Goal: Transaction & Acquisition: Subscribe to service/newsletter

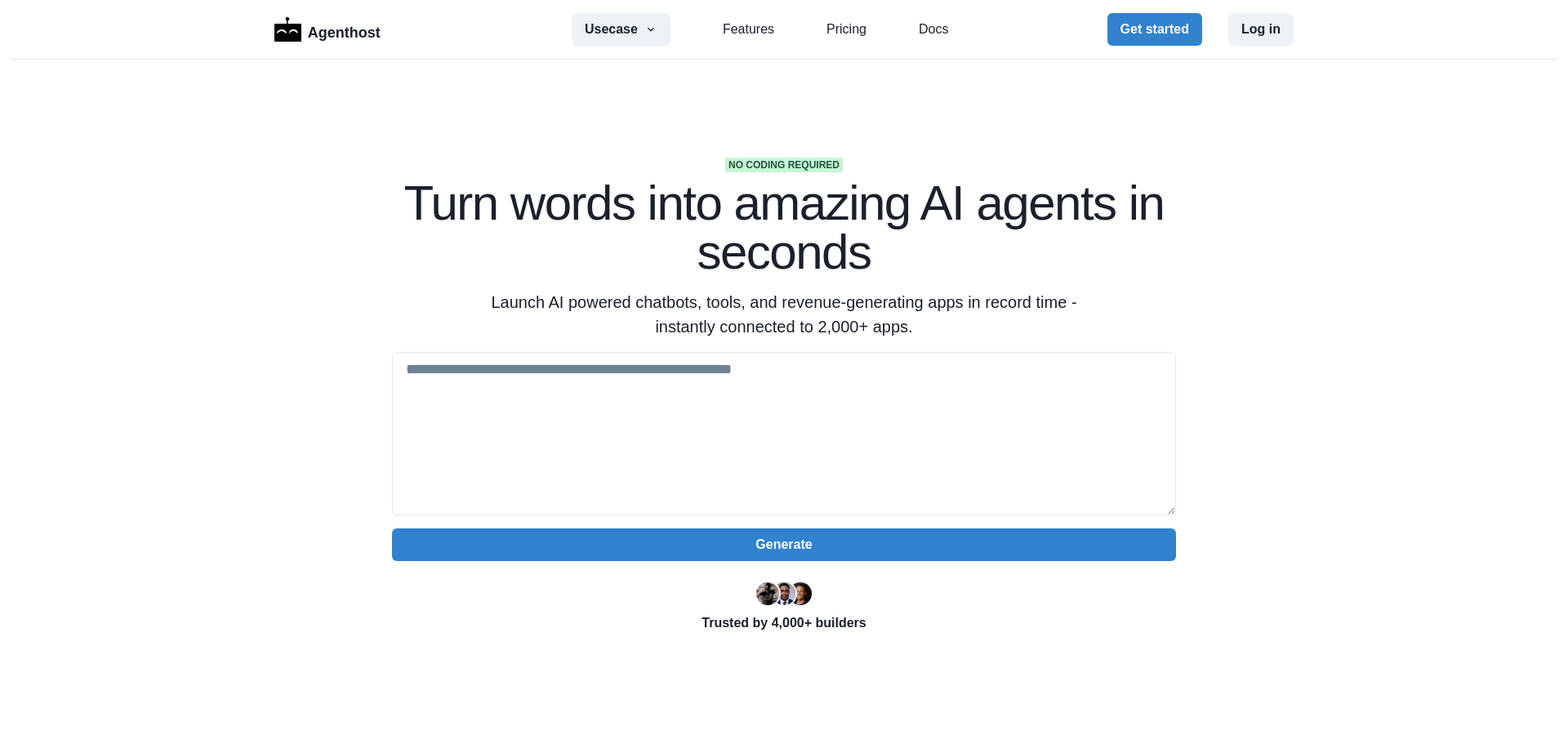
scroll to position [3429, 0]
click at [644, 23] on icon "button" at bounding box center [650, 29] width 13 height 13
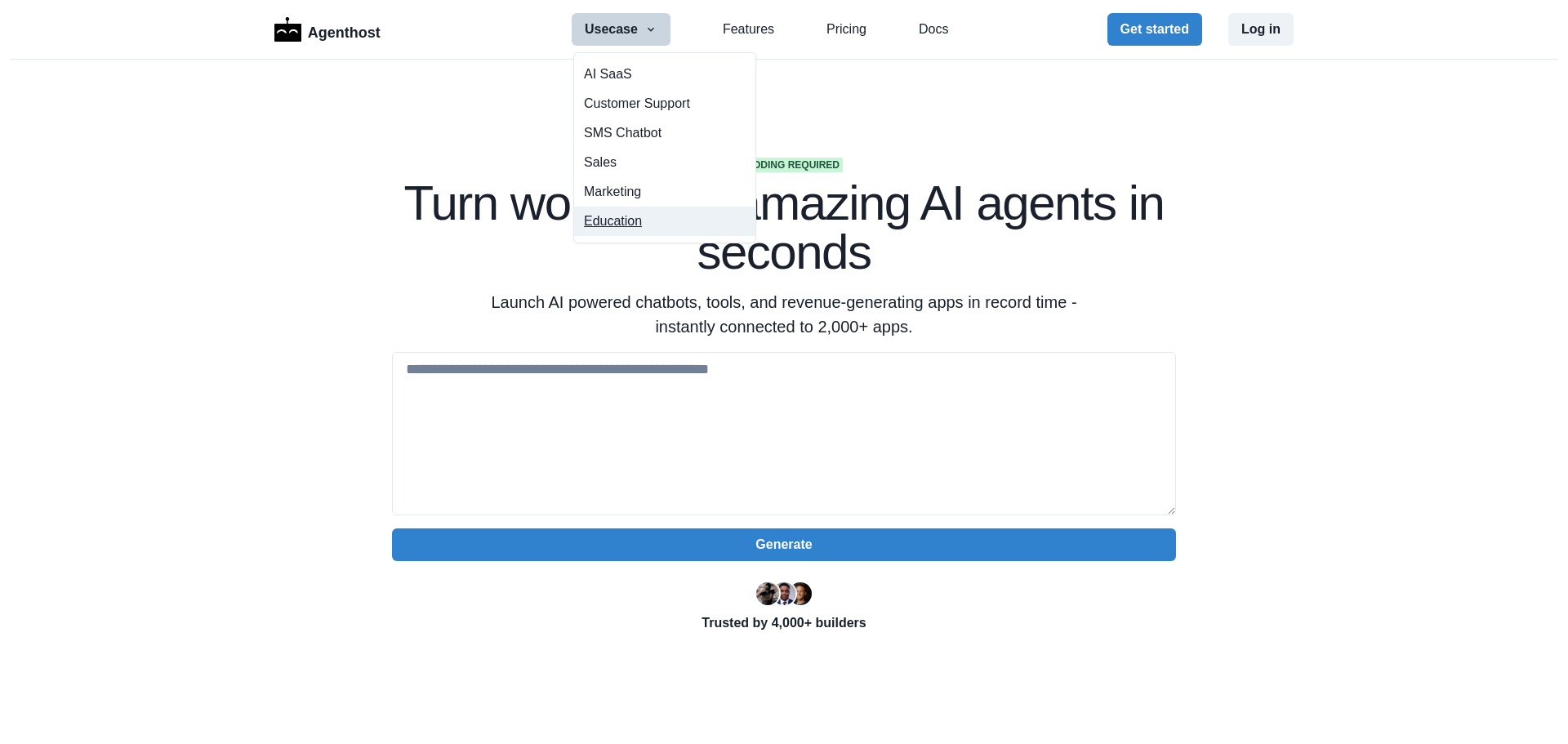
click at [642, 227] on button "Education" at bounding box center [664, 220] width 182 height 29
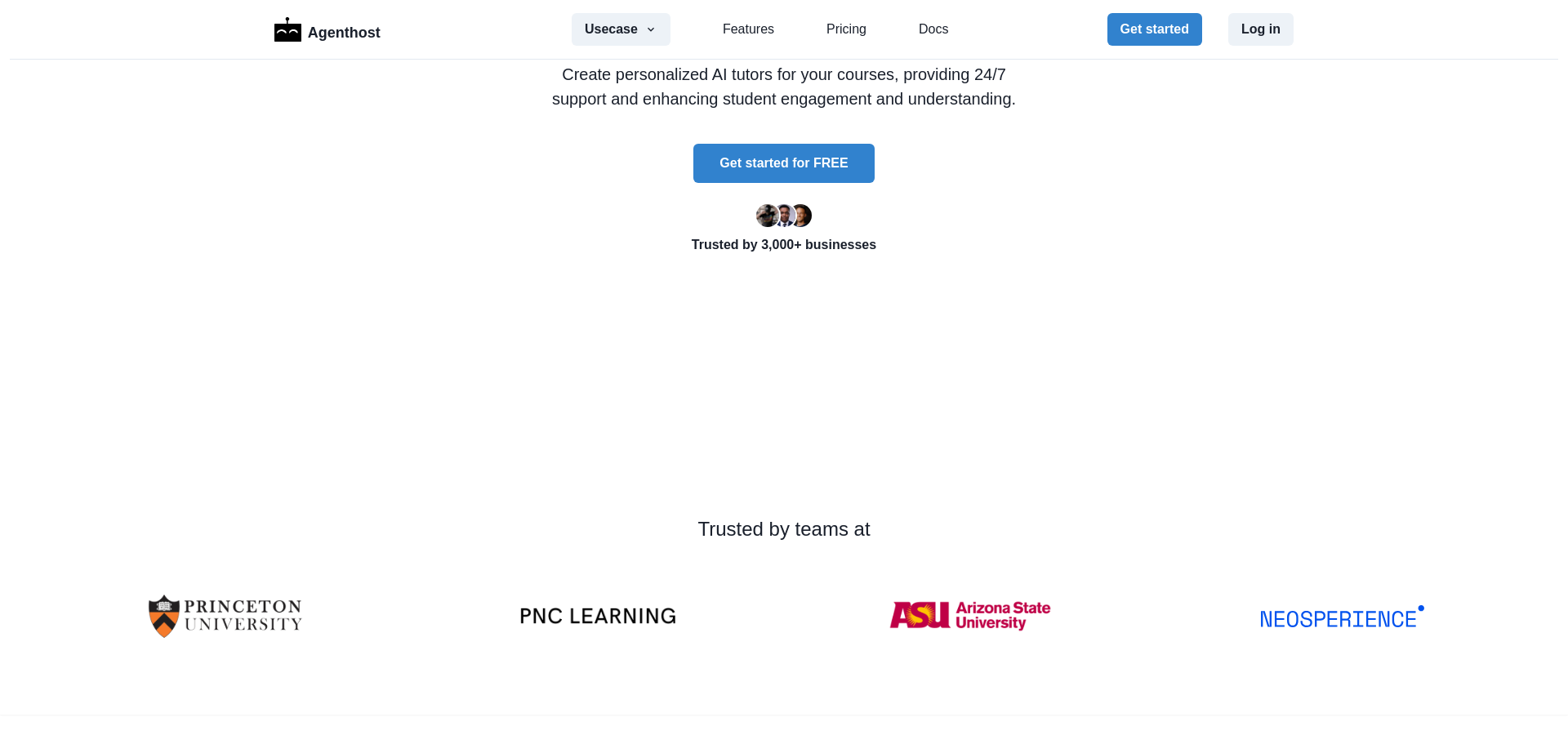
scroll to position [245, 0]
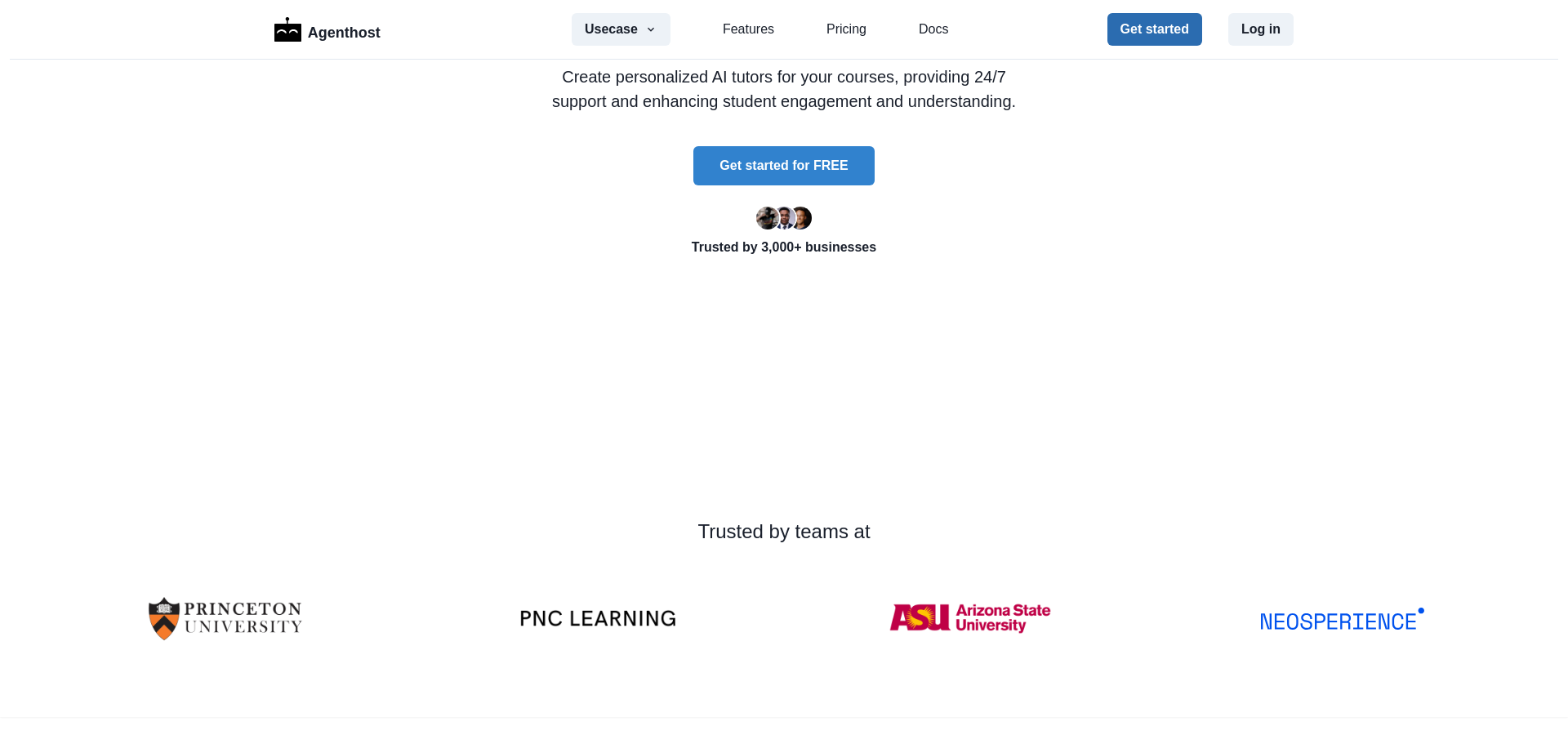
click at [1173, 29] on button "Get started" at bounding box center [1154, 29] width 95 height 33
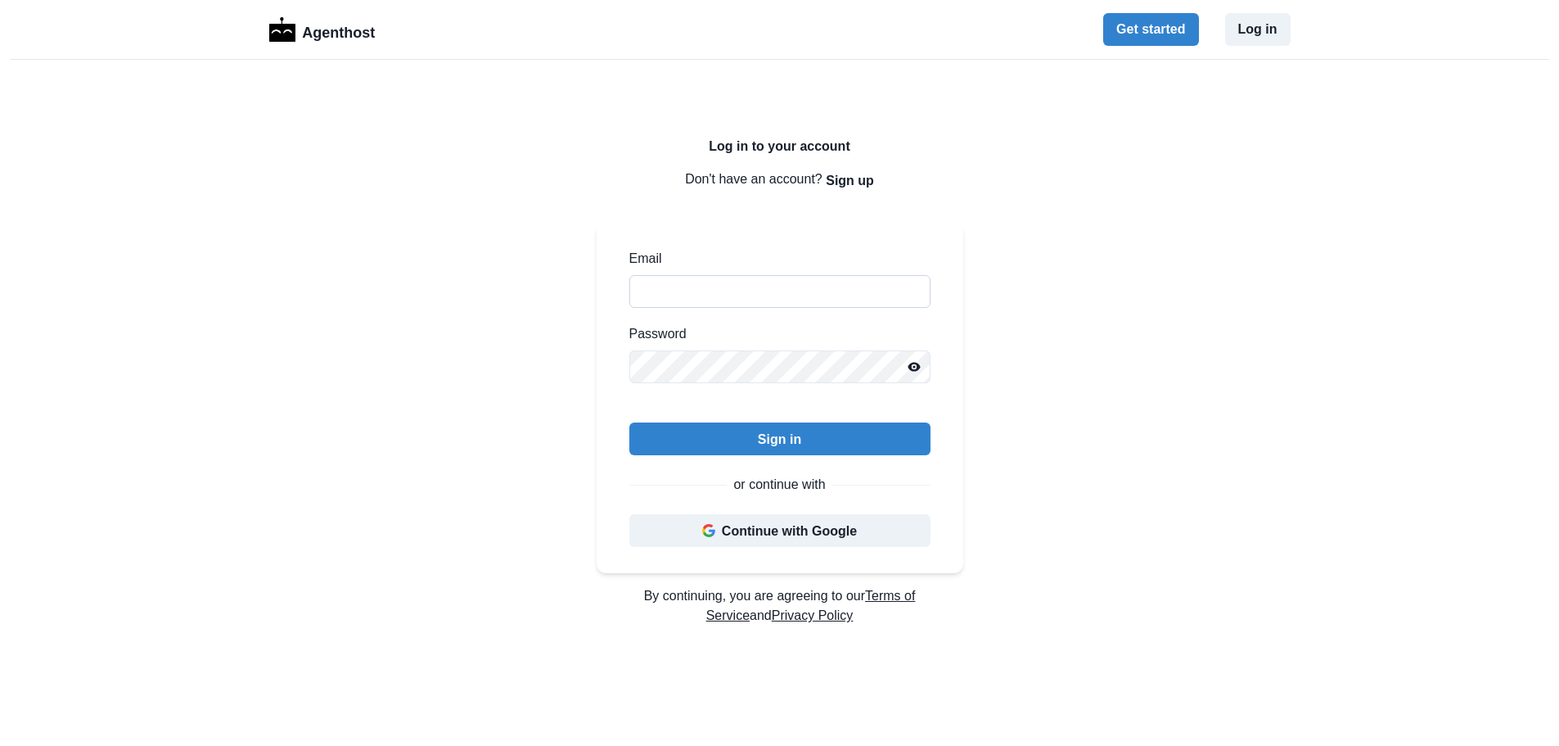
click at [698, 290] on input "Email" at bounding box center [779, 291] width 301 height 33
type input "**********"
click at [848, 180] on button "Sign up" at bounding box center [850, 180] width 48 height 33
click at [866, 179] on button "Sign in" at bounding box center [857, 180] width 43 height 33
click at [916, 365] on icon "Reveal password" at bounding box center [914, 367] width 12 height 9
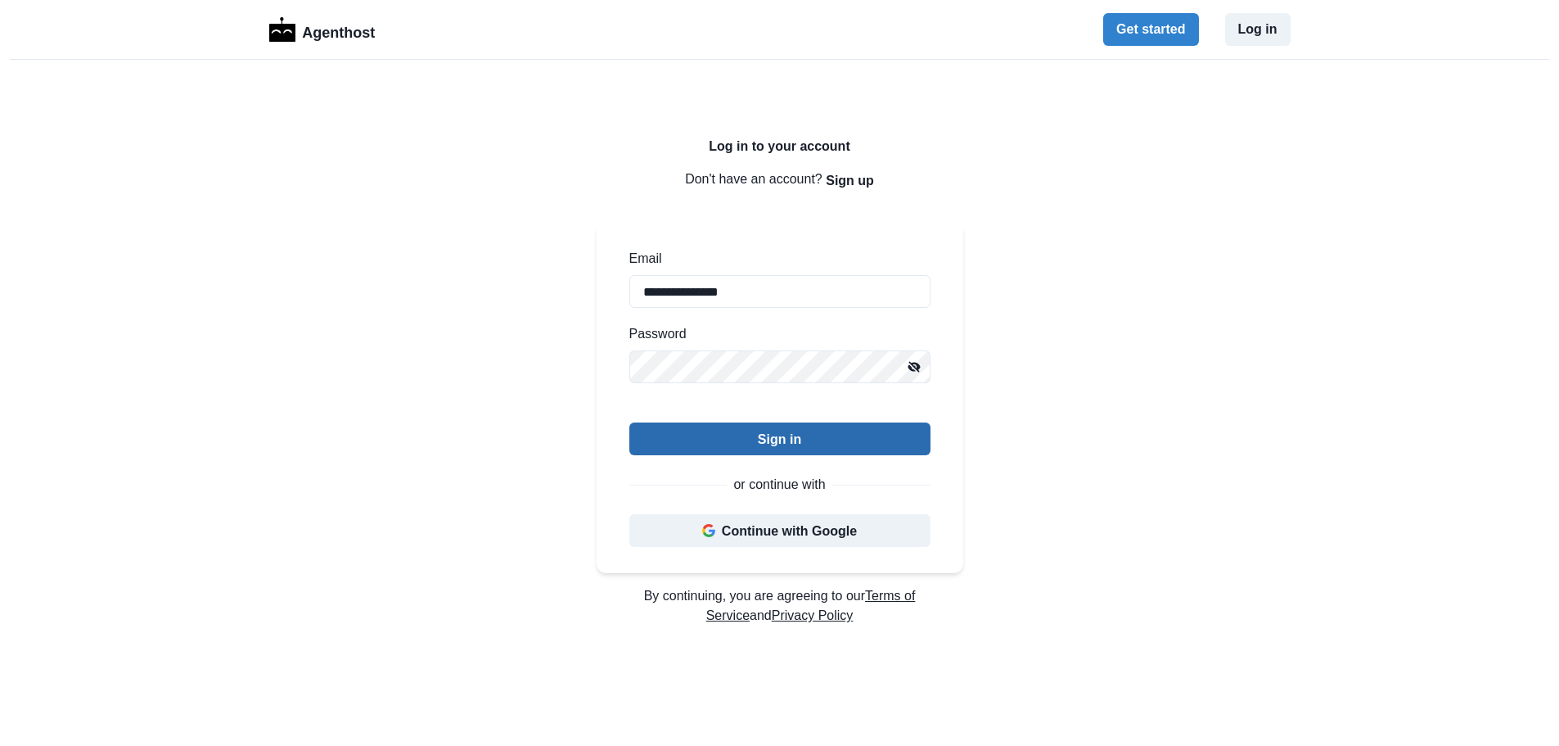
click at [777, 441] on button "Sign in" at bounding box center [779, 438] width 301 height 33
click at [774, 440] on button "Sign in" at bounding box center [779, 438] width 301 height 33
click at [595, 359] on div "**********" at bounding box center [780, 382] width 419 height 644
drag, startPoint x: 805, startPoint y: 528, endPoint x: 875, endPoint y: 505, distance: 74.0
click at [805, 528] on button "Continue with Google" at bounding box center [779, 530] width 301 height 33
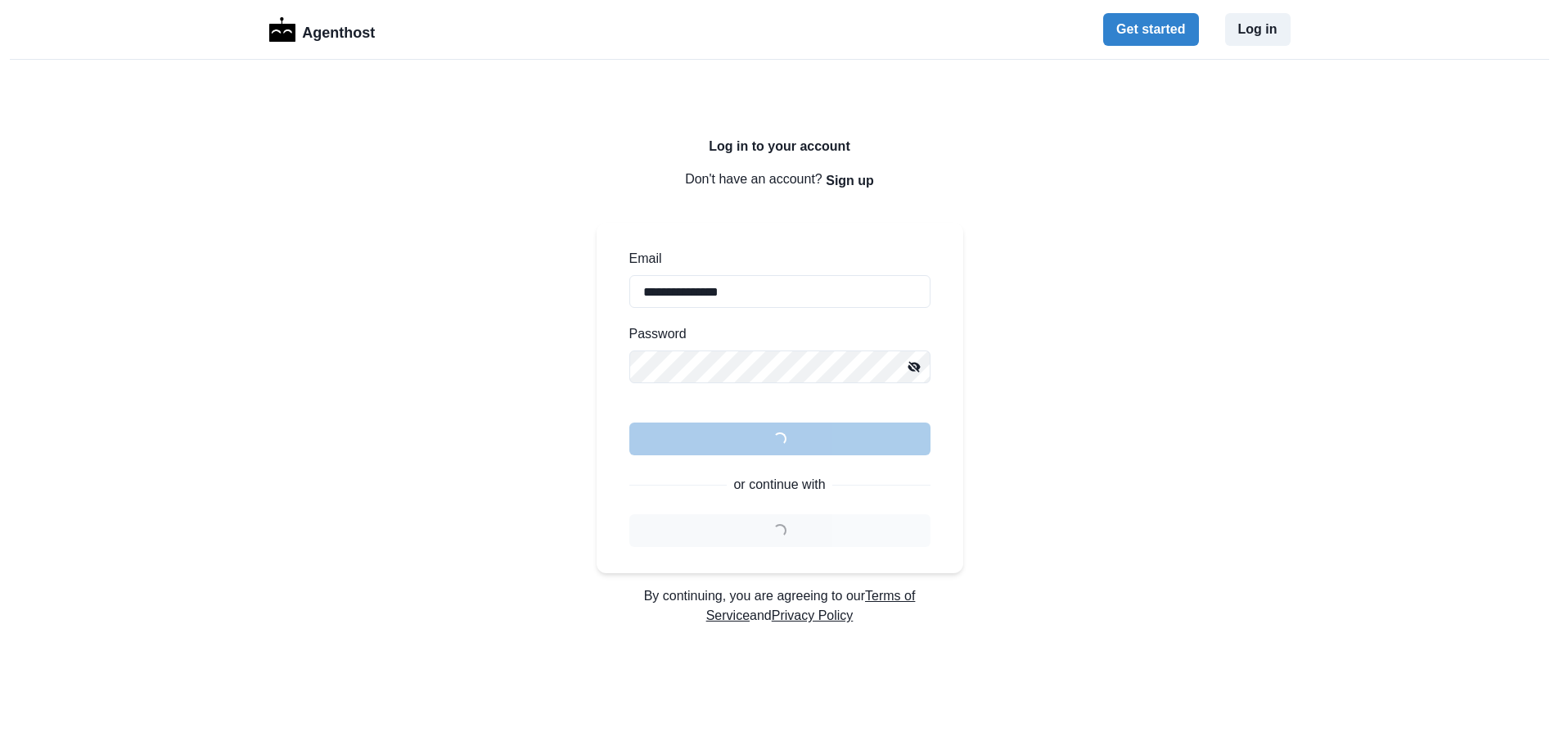
click at [309, 44] on div "Agenthost Get started Log in" at bounding box center [780, 29] width 1022 height 33
click at [1279, 25] on button "Log in" at bounding box center [1257, 29] width 65 height 33
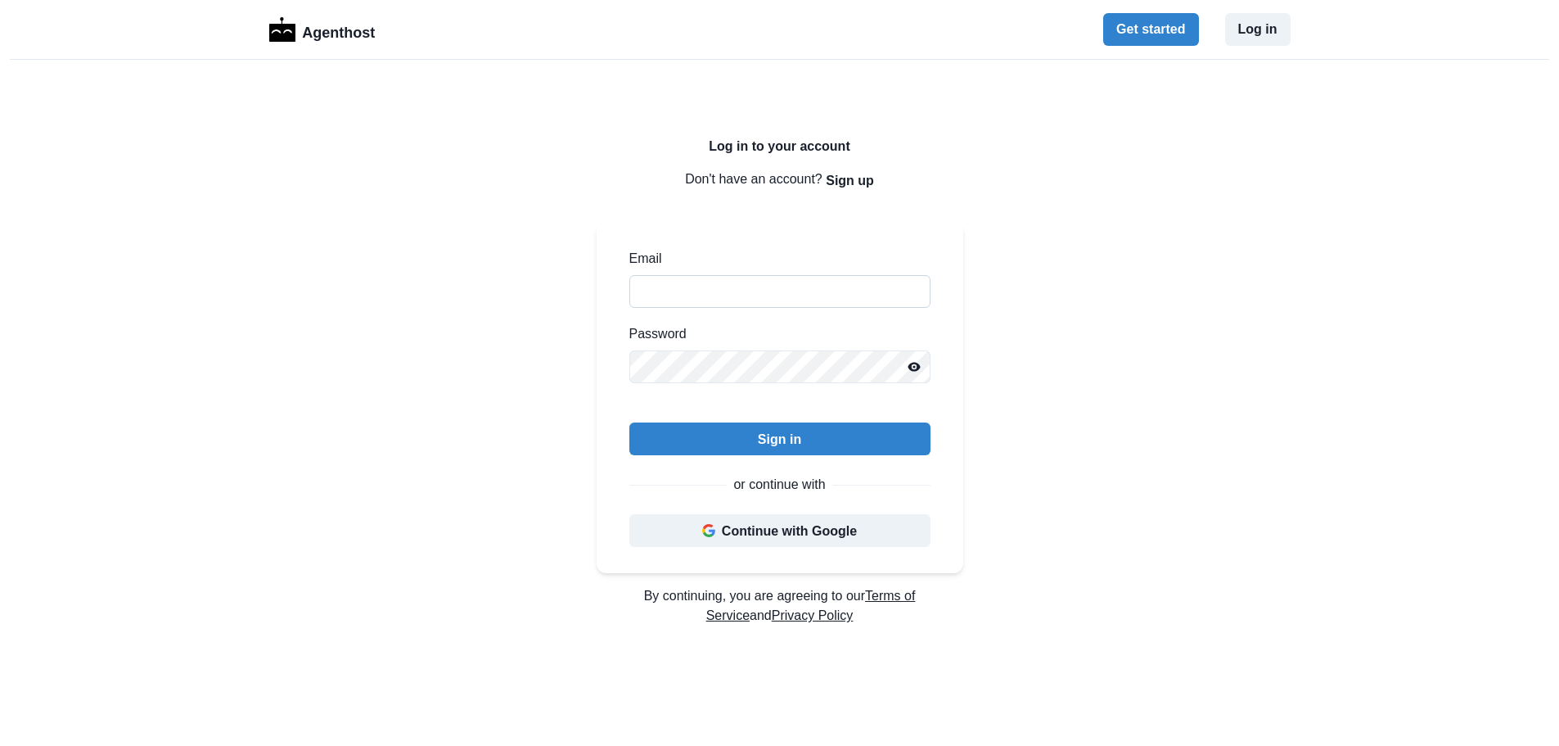
click at [770, 299] on input "Email" at bounding box center [779, 291] width 301 height 33
type input "**********"
click at [869, 449] on button "Sign in" at bounding box center [779, 438] width 301 height 33
click at [865, 183] on button "Sign up" at bounding box center [850, 180] width 48 height 33
click at [793, 440] on button "Sign up" at bounding box center [779, 438] width 301 height 33
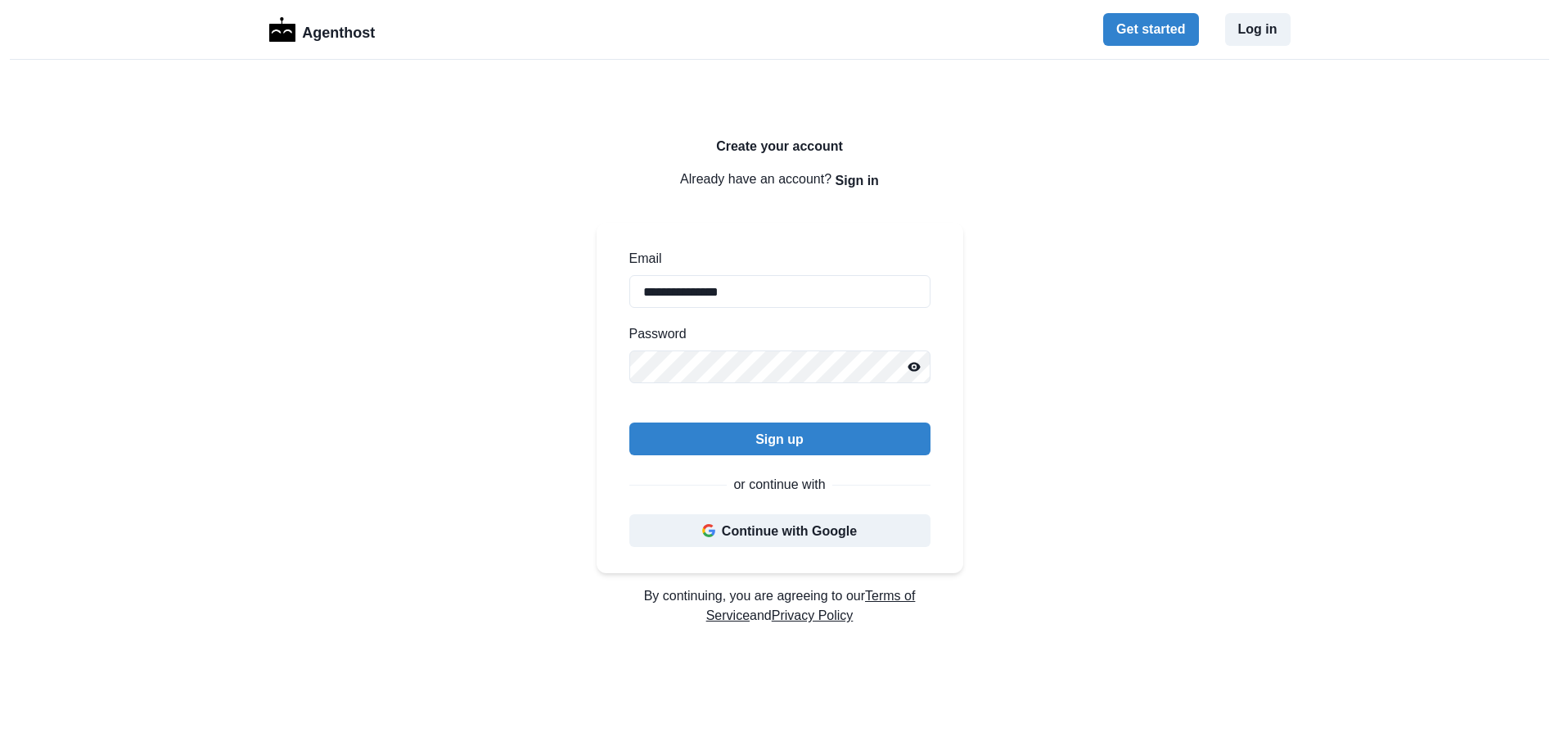
drag, startPoint x: 1260, startPoint y: 38, endPoint x: 1224, endPoint y: 70, distance: 48.1
click at [1260, 38] on button "Log in" at bounding box center [1257, 29] width 65 height 33
drag, startPoint x: 0, startPoint y: 0, endPoint x: 787, endPoint y: 288, distance: 838.5
click at [787, 288] on input "Email" at bounding box center [779, 291] width 301 height 33
type input "**********"
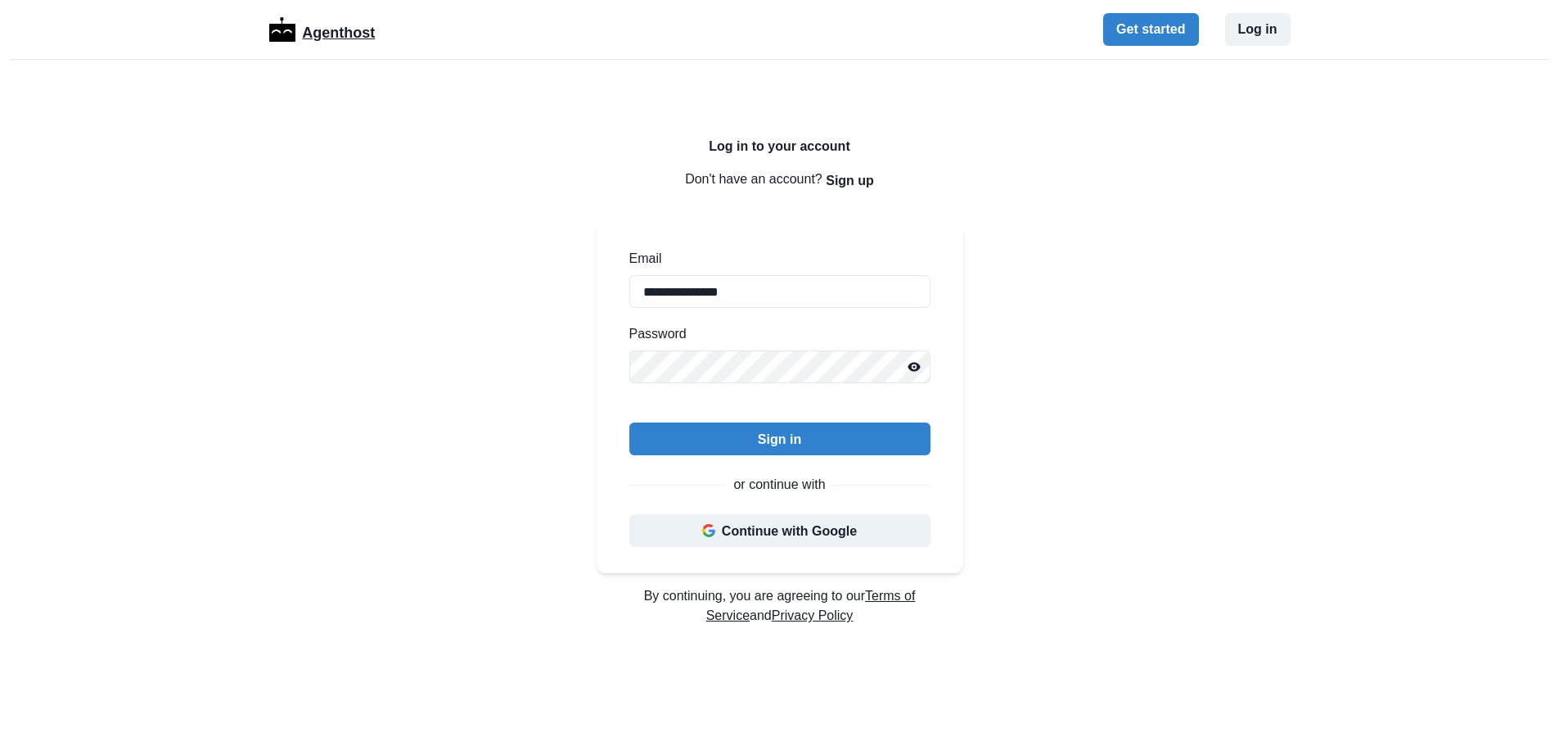
click at [341, 30] on p "Agenthost" at bounding box center [338, 30] width 73 height 29
click at [781, 300] on input "Email" at bounding box center [779, 291] width 301 height 33
type input "**********"
click at [810, 445] on button "Sign in" at bounding box center [779, 438] width 301 height 33
click at [341, 37] on p "Agenthost" at bounding box center [338, 30] width 73 height 29
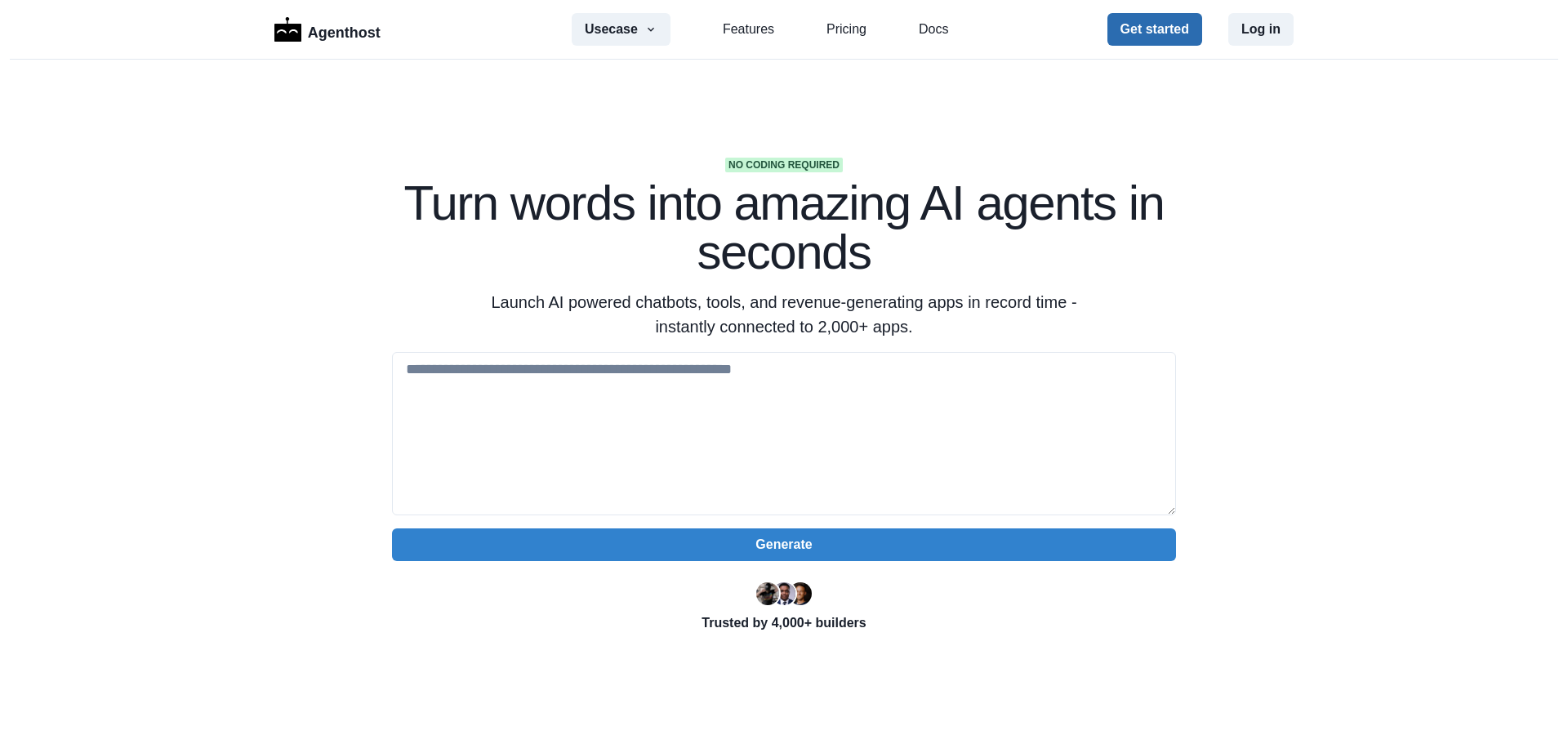
click at [1160, 27] on button "Get started" at bounding box center [1154, 29] width 95 height 33
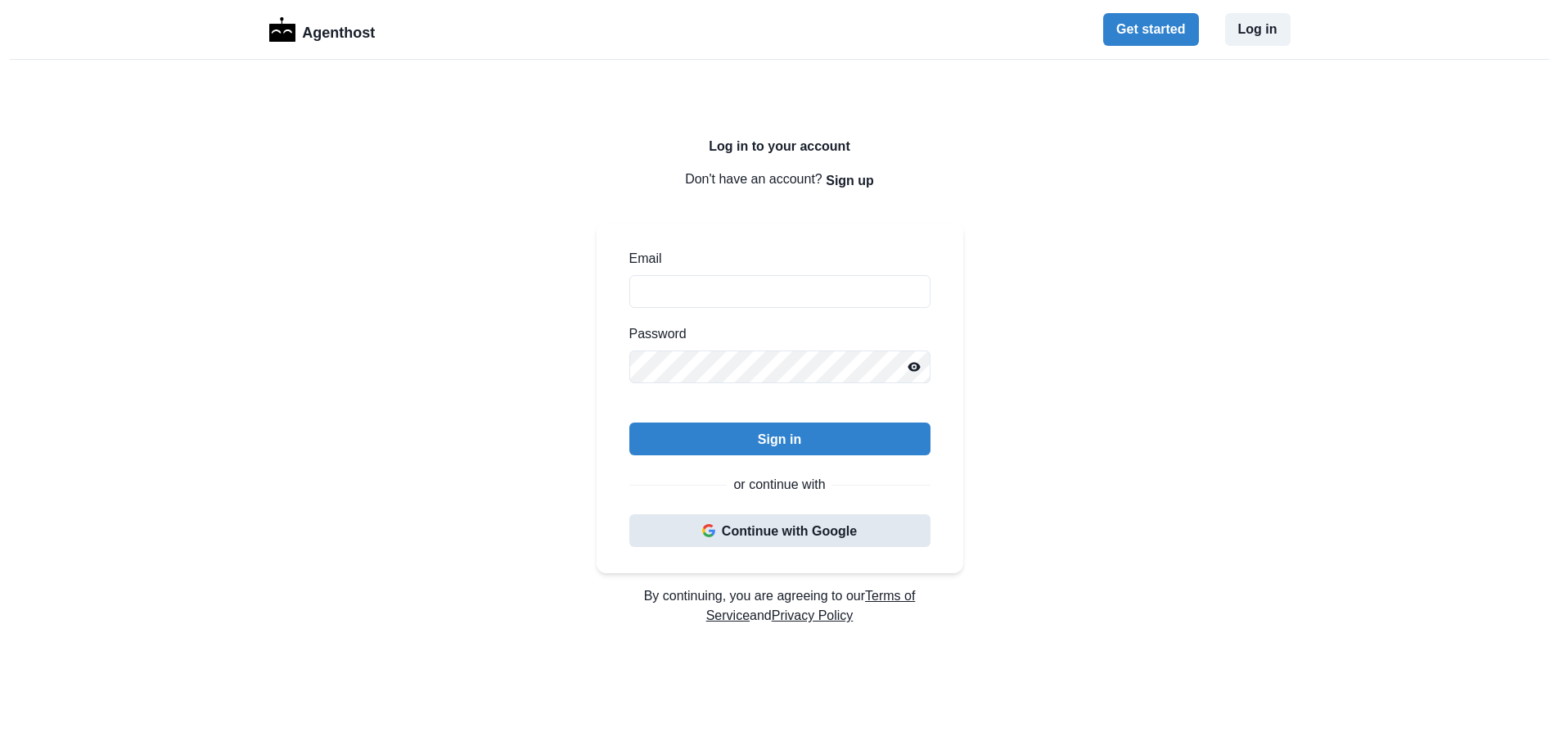
click at [841, 524] on button "Continue with Google" at bounding box center [779, 530] width 301 height 33
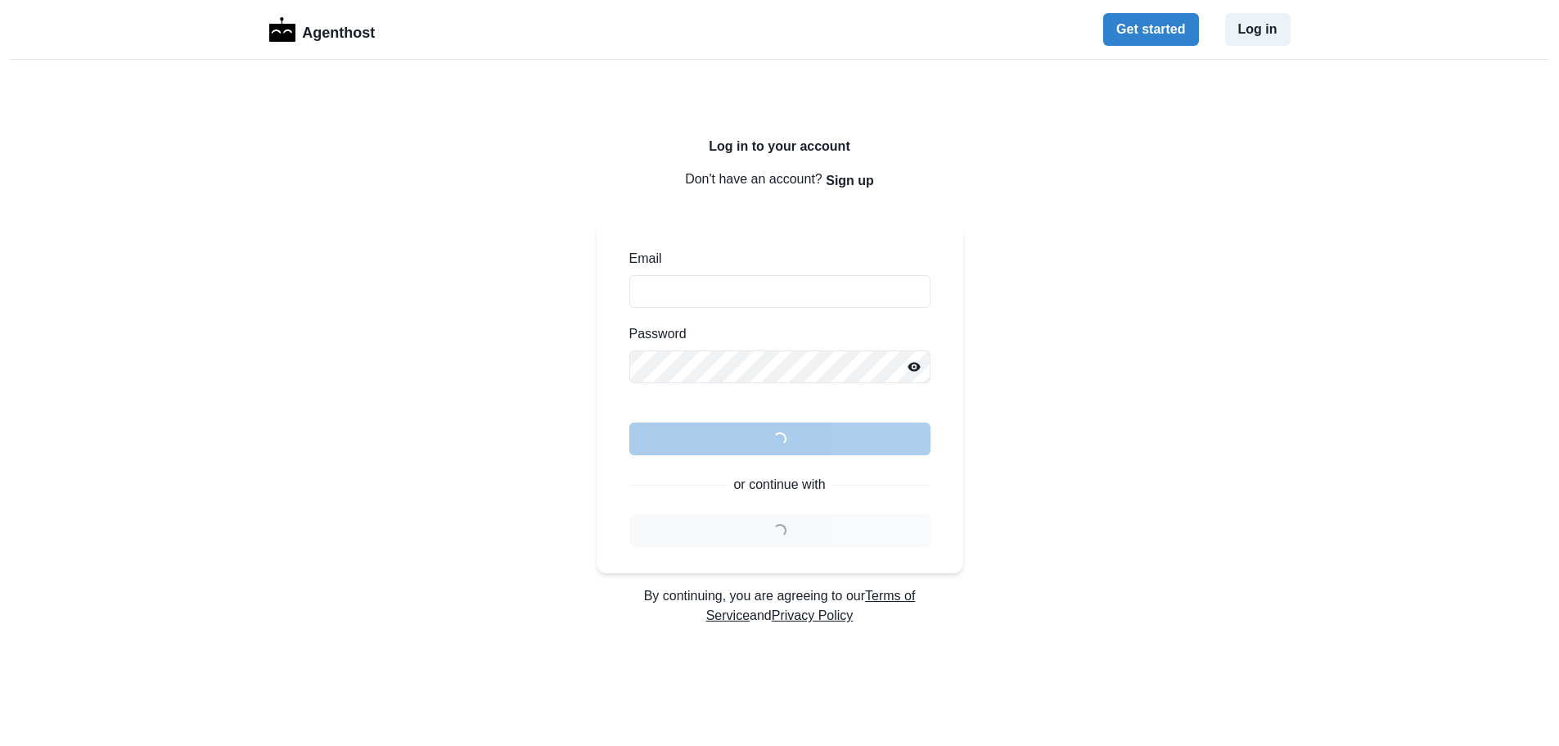
drag, startPoint x: 344, startPoint y: 23, endPoint x: 390, endPoint y: 40, distance: 49.0
click at [344, 23] on p "Agenthost" at bounding box center [338, 30] width 73 height 29
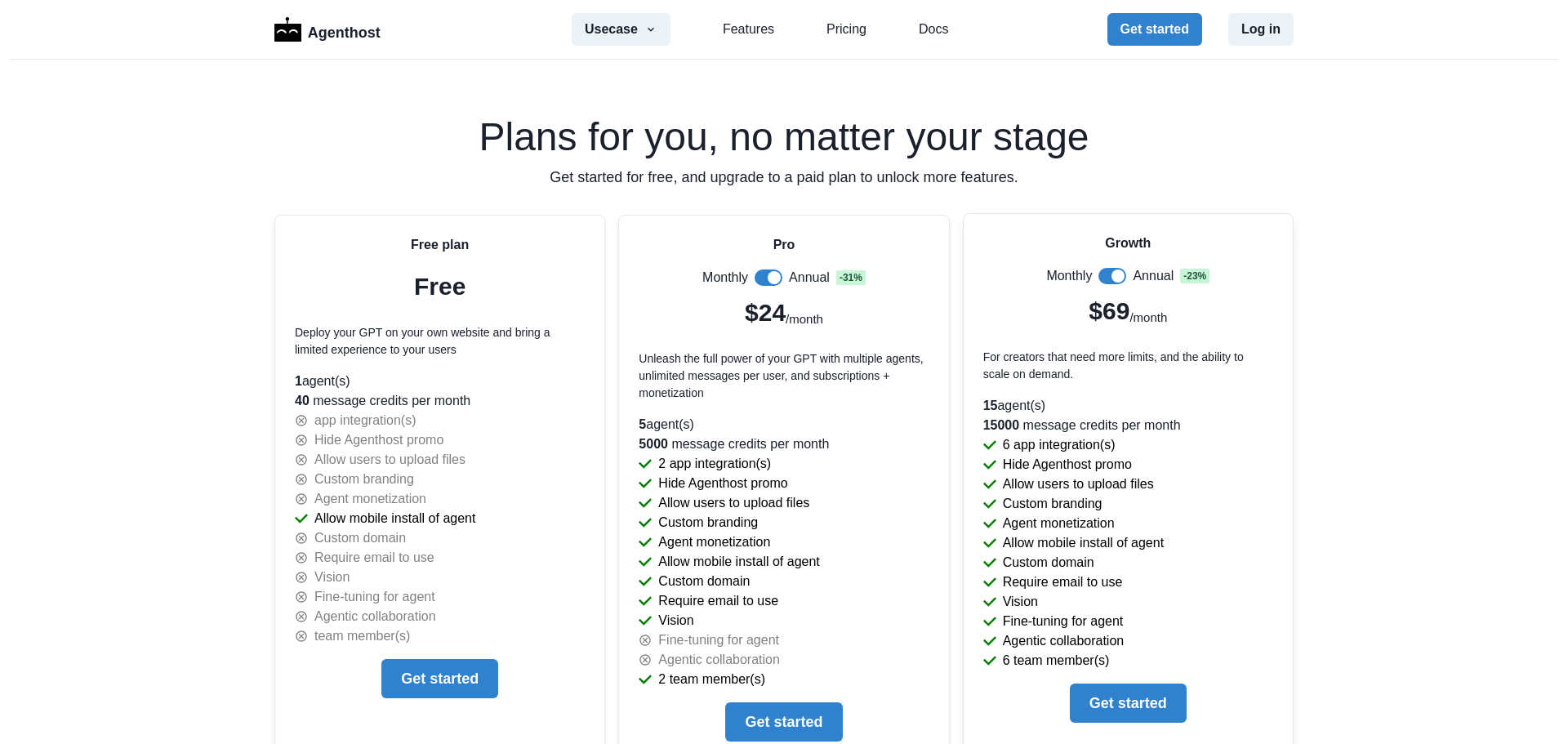
scroll to position [3592, 0]
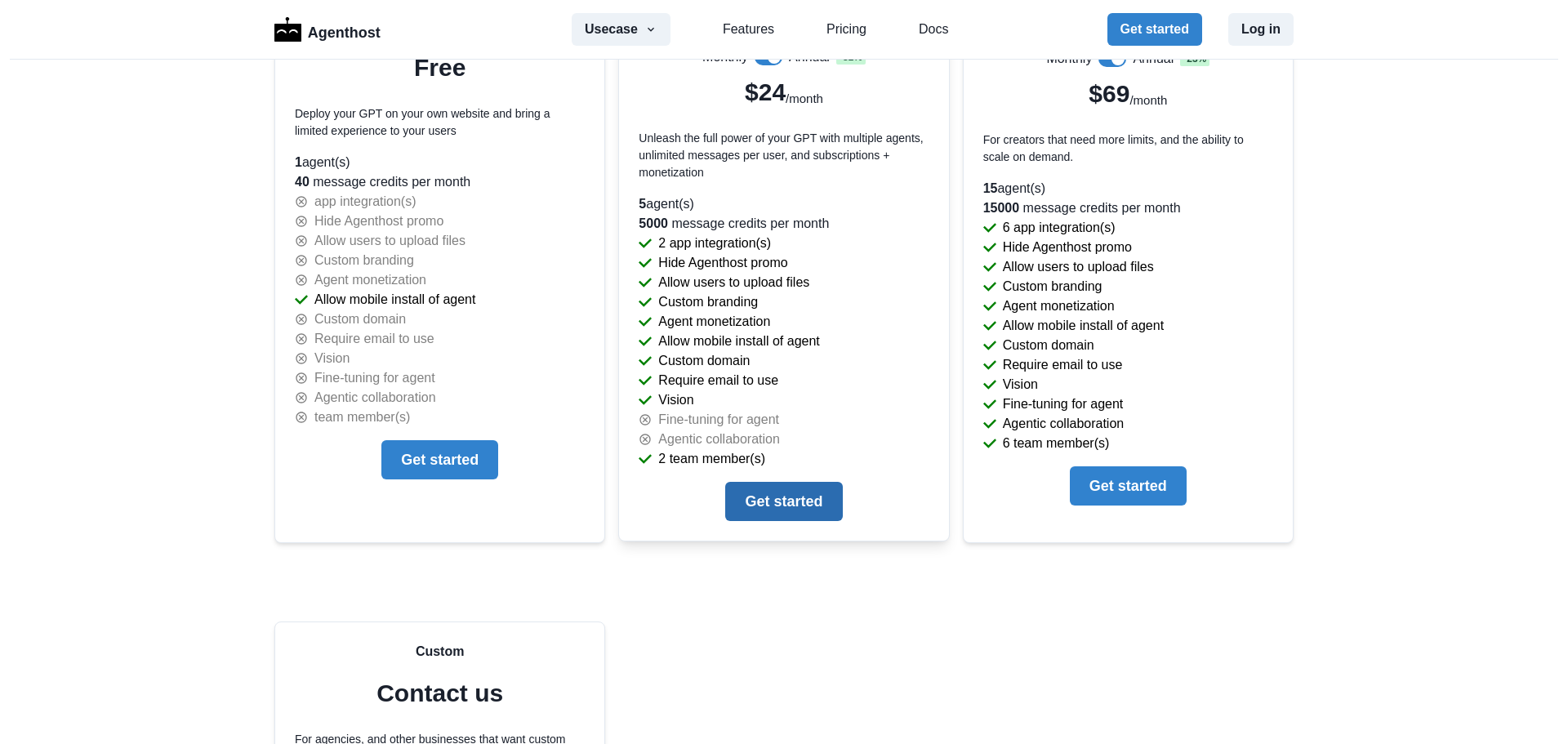
click at [806, 486] on button "Get started" at bounding box center [783, 501] width 117 height 39
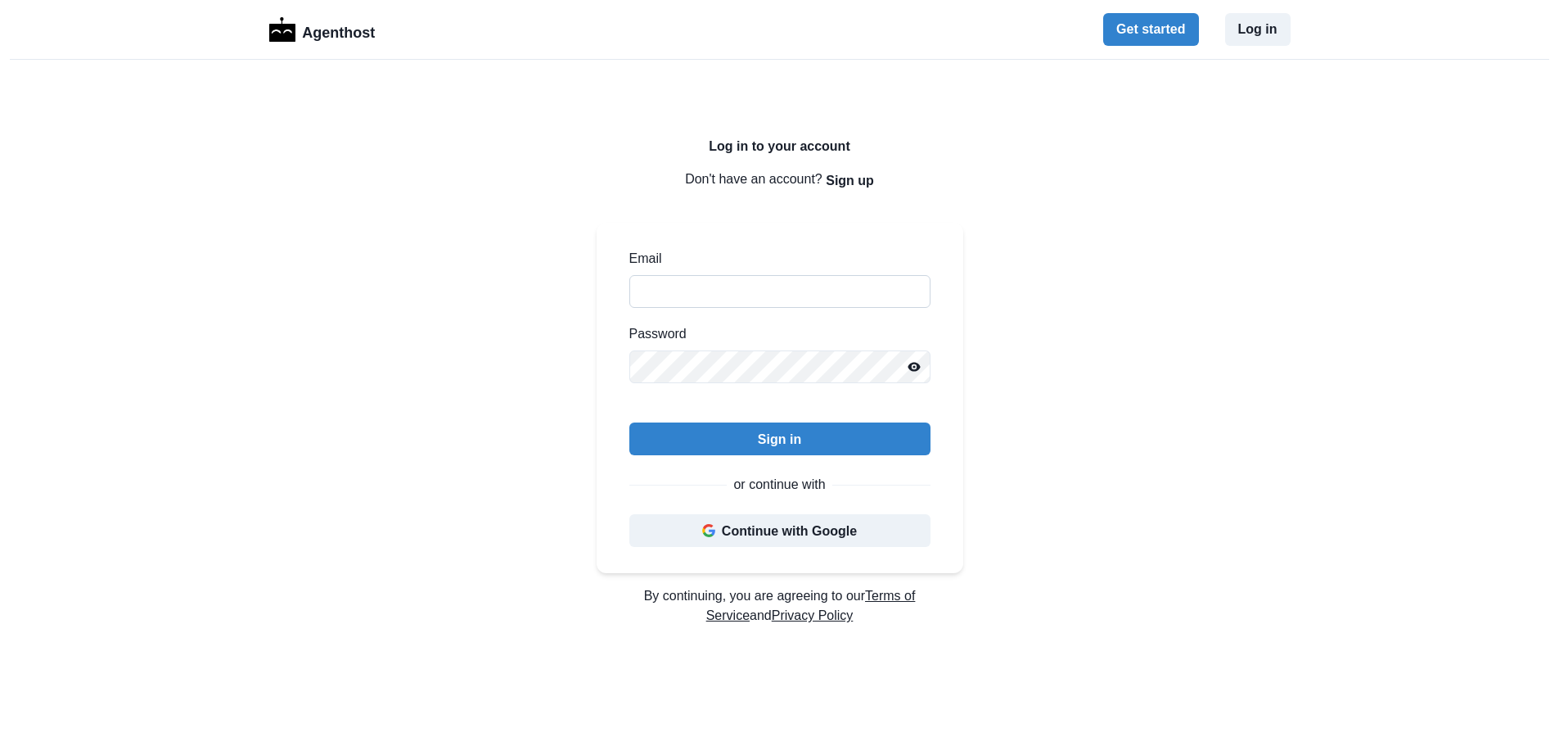
drag, startPoint x: 0, startPoint y: 0, endPoint x: 784, endPoint y: 297, distance: 838.6
click at [784, 297] on input "Email" at bounding box center [779, 291] width 301 height 33
type input "**********"
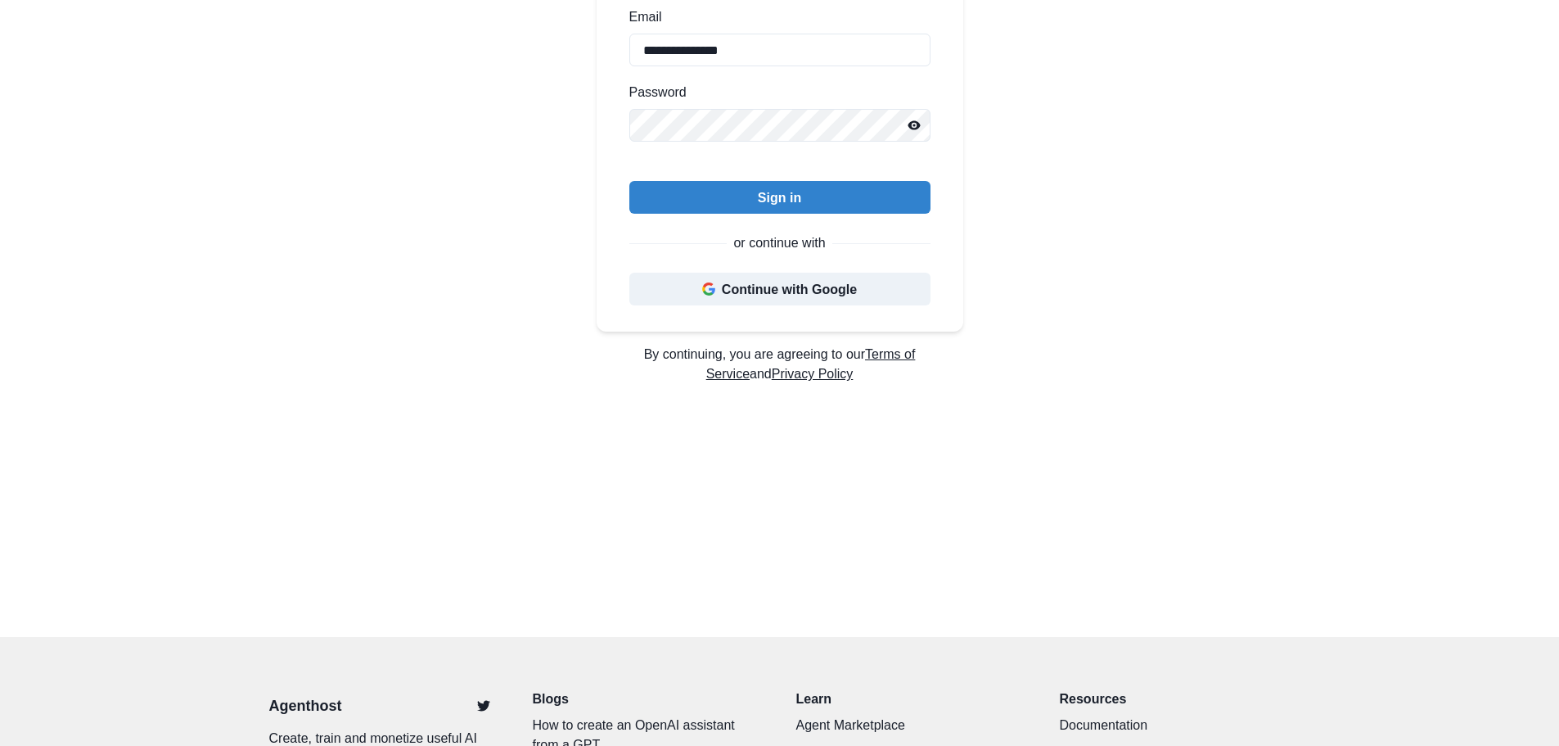
scroll to position [67, 0]
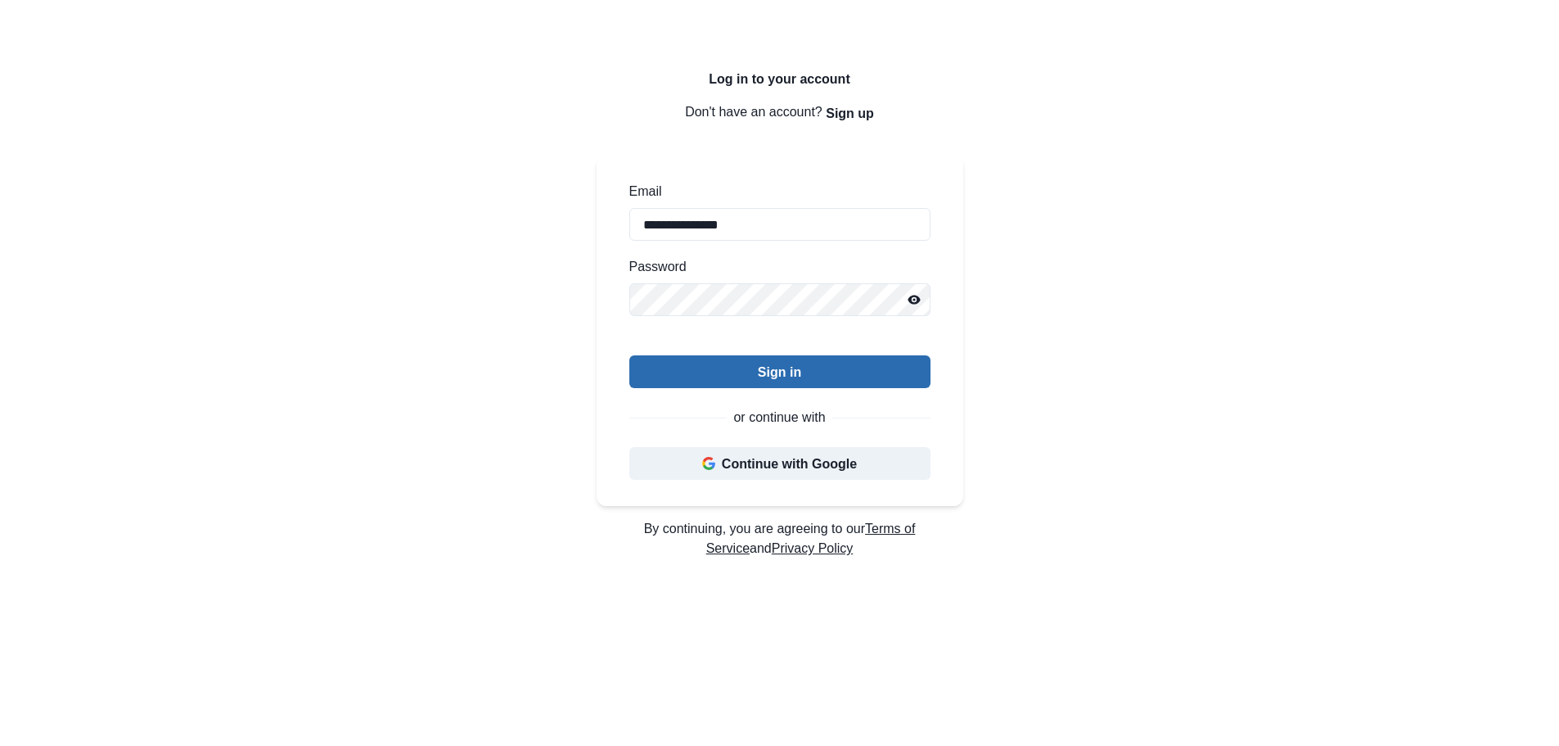
click at [784, 375] on button "Sign in" at bounding box center [779, 371] width 301 height 33
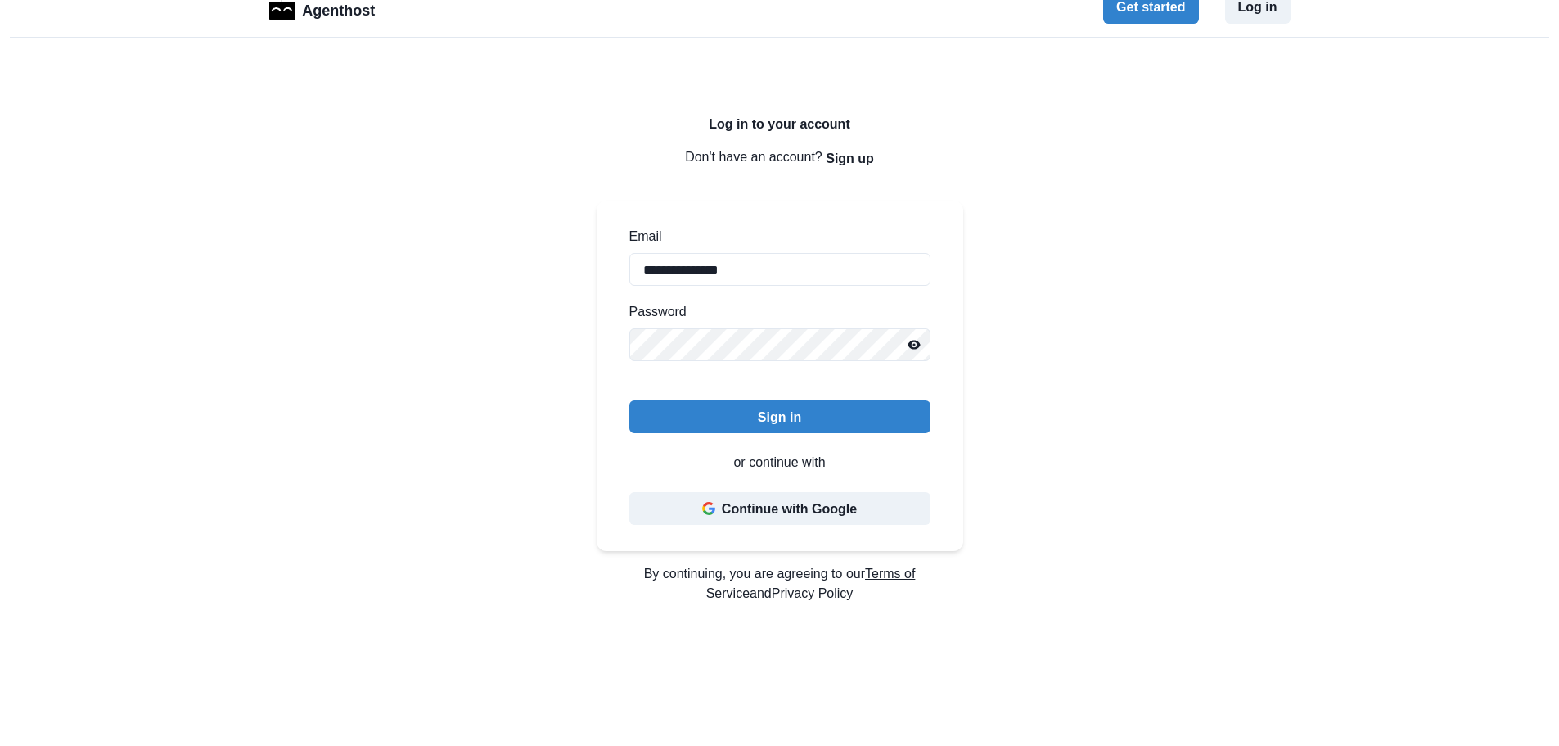
scroll to position [0, 0]
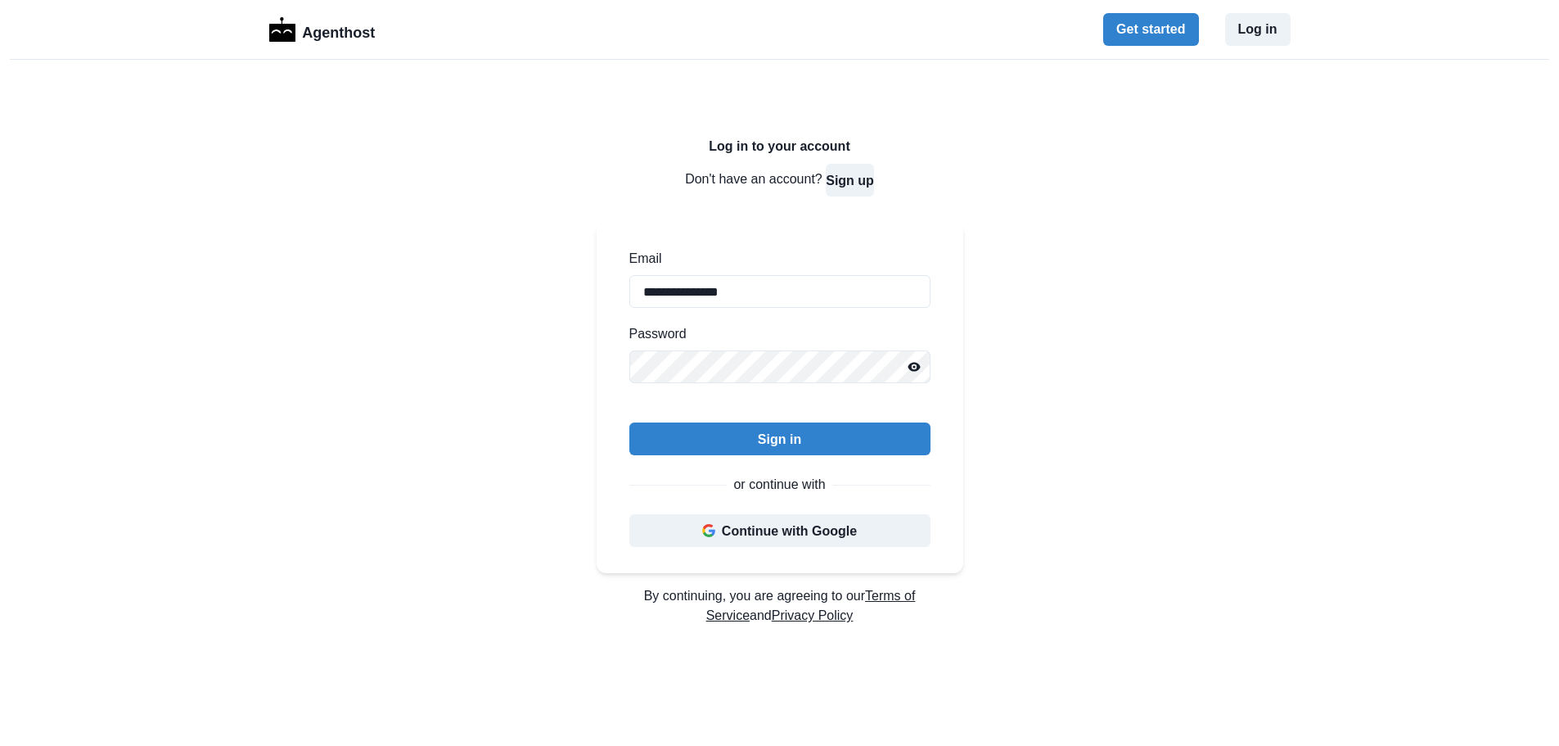
click at [864, 181] on button "Sign up" at bounding box center [850, 180] width 48 height 33
click at [864, 181] on button "Sign in" at bounding box center [857, 180] width 43 height 33
click at [864, 181] on button "Sign up" at bounding box center [850, 180] width 48 height 33
click at [864, 181] on button "Sign in" at bounding box center [857, 180] width 43 height 33
click at [1248, 361] on div "**********" at bounding box center [779, 469] width 1559 height 819
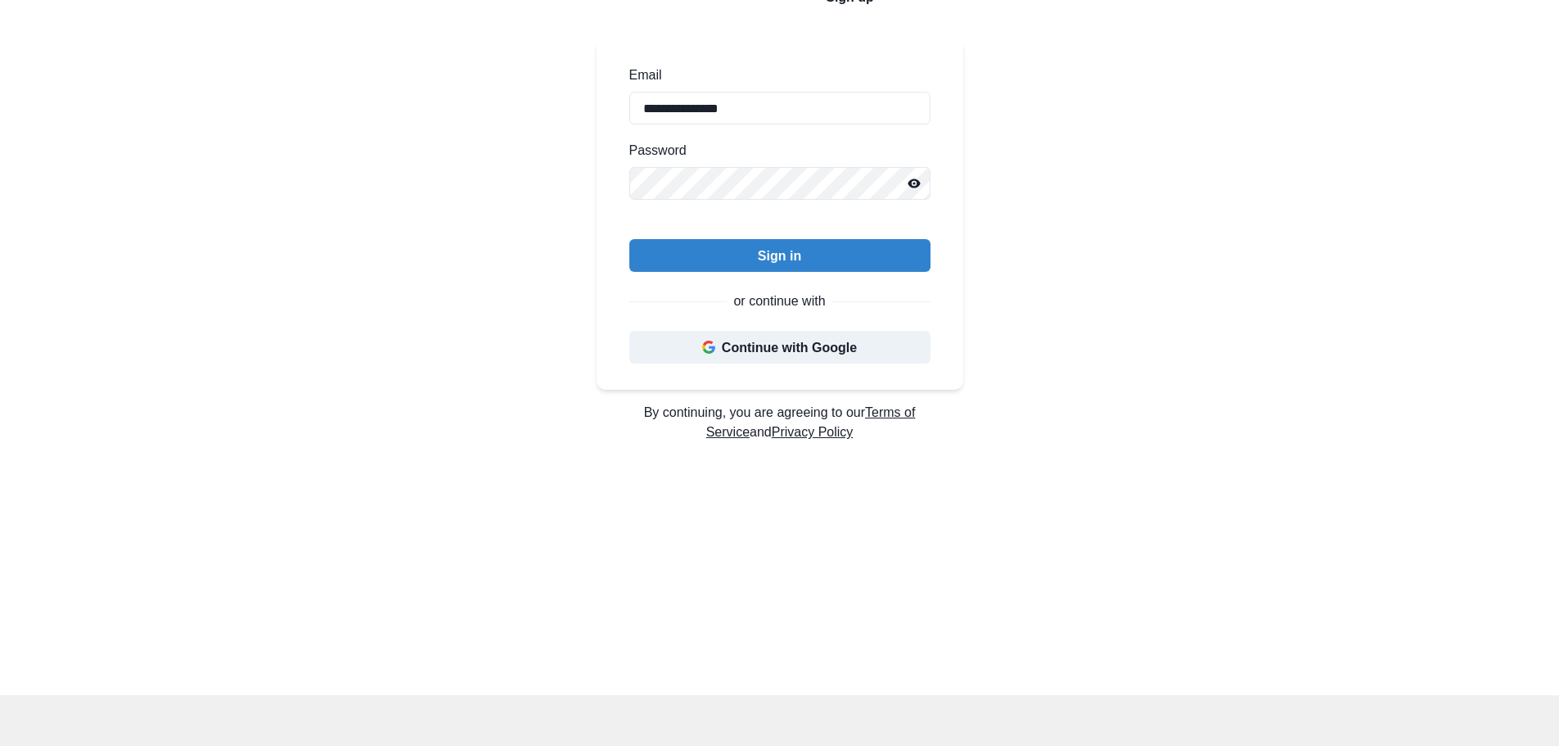
scroll to position [82, 0]
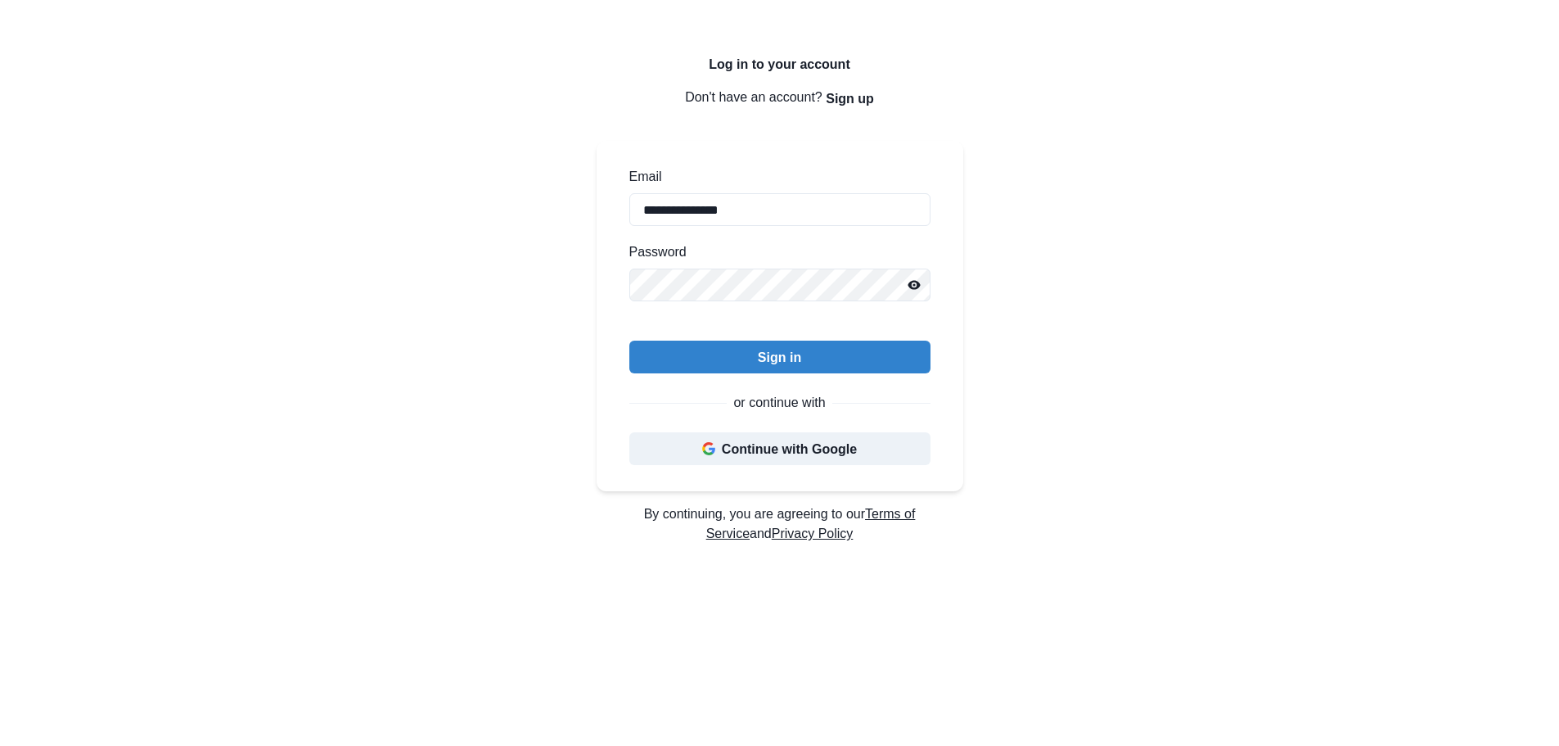
click at [916, 293] on button "Reveal password" at bounding box center [914, 284] width 33 height 33
click at [916, 293] on button "Mask password" at bounding box center [914, 284] width 33 height 33
click at [616, 282] on div "**********" at bounding box center [780, 316] width 367 height 350
click at [1153, 322] on div "**********" at bounding box center [779, 387] width 1559 height 819
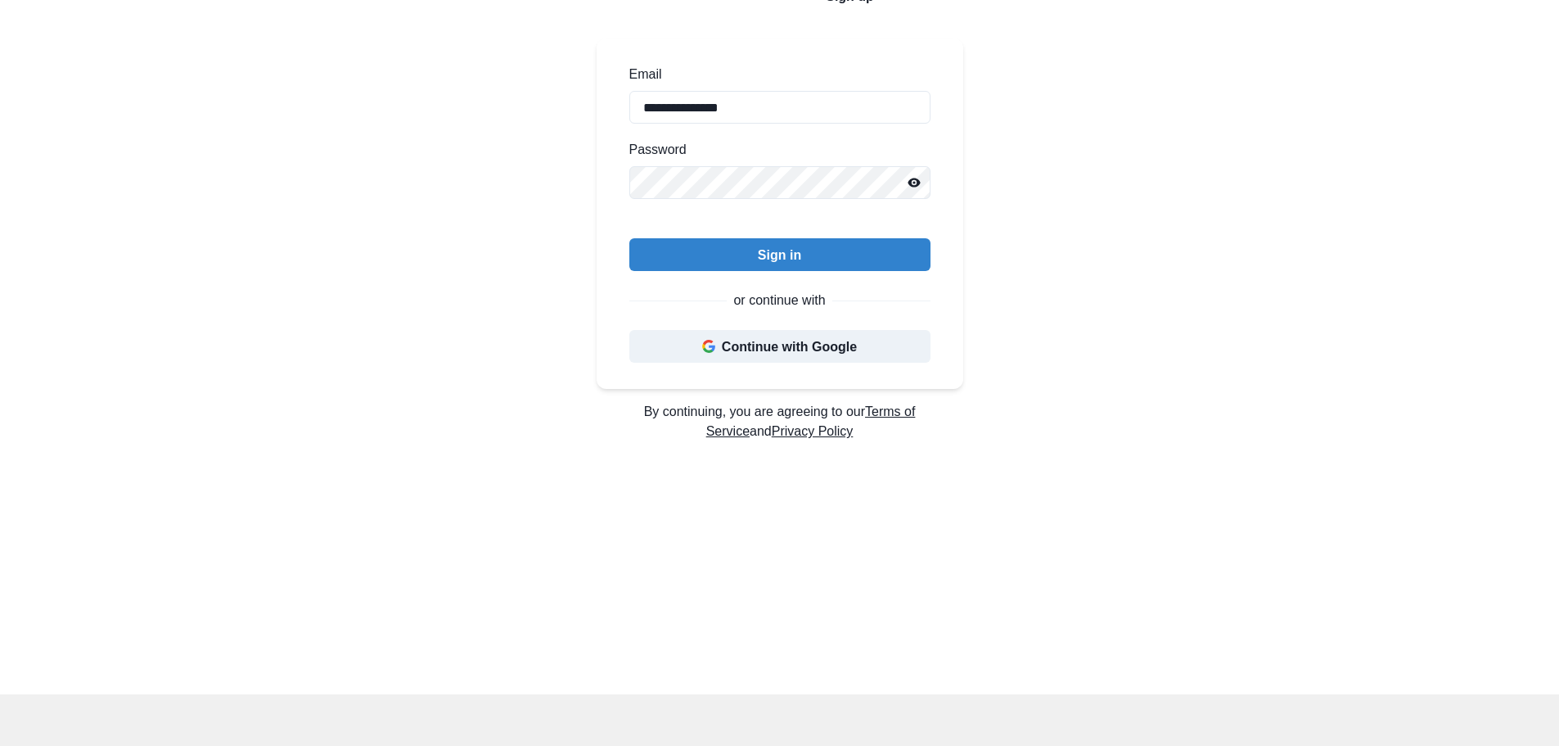
scroll to position [0, 0]
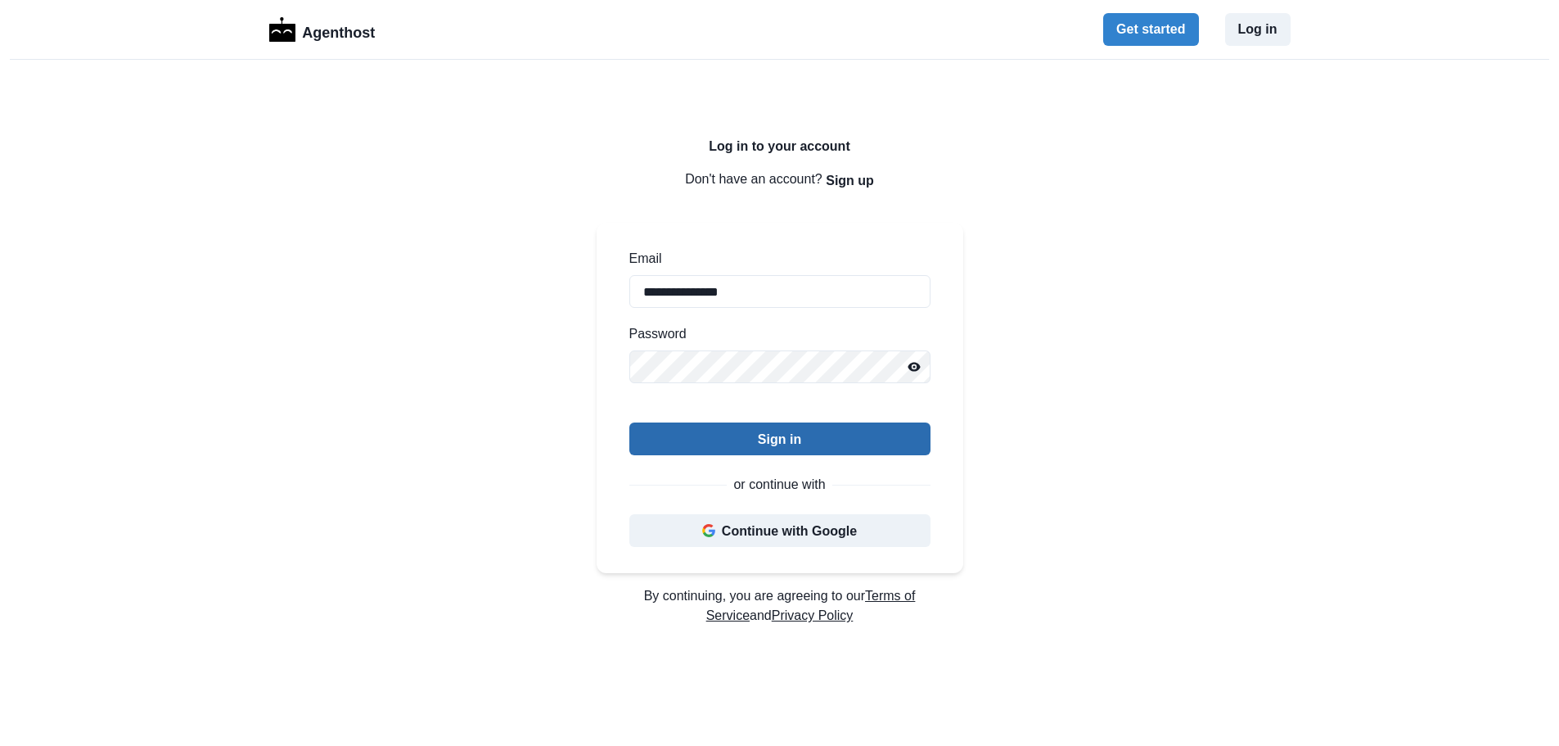
click at [841, 434] on button "Sign in" at bounding box center [779, 438] width 301 height 33
click at [787, 425] on button "Sign in" at bounding box center [779, 438] width 301 height 33
click at [856, 182] on button "Sign up" at bounding box center [850, 180] width 48 height 33
click at [906, 370] on button "Reveal password" at bounding box center [914, 366] width 33 height 33
click at [878, 433] on button "Sign up" at bounding box center [779, 438] width 301 height 33
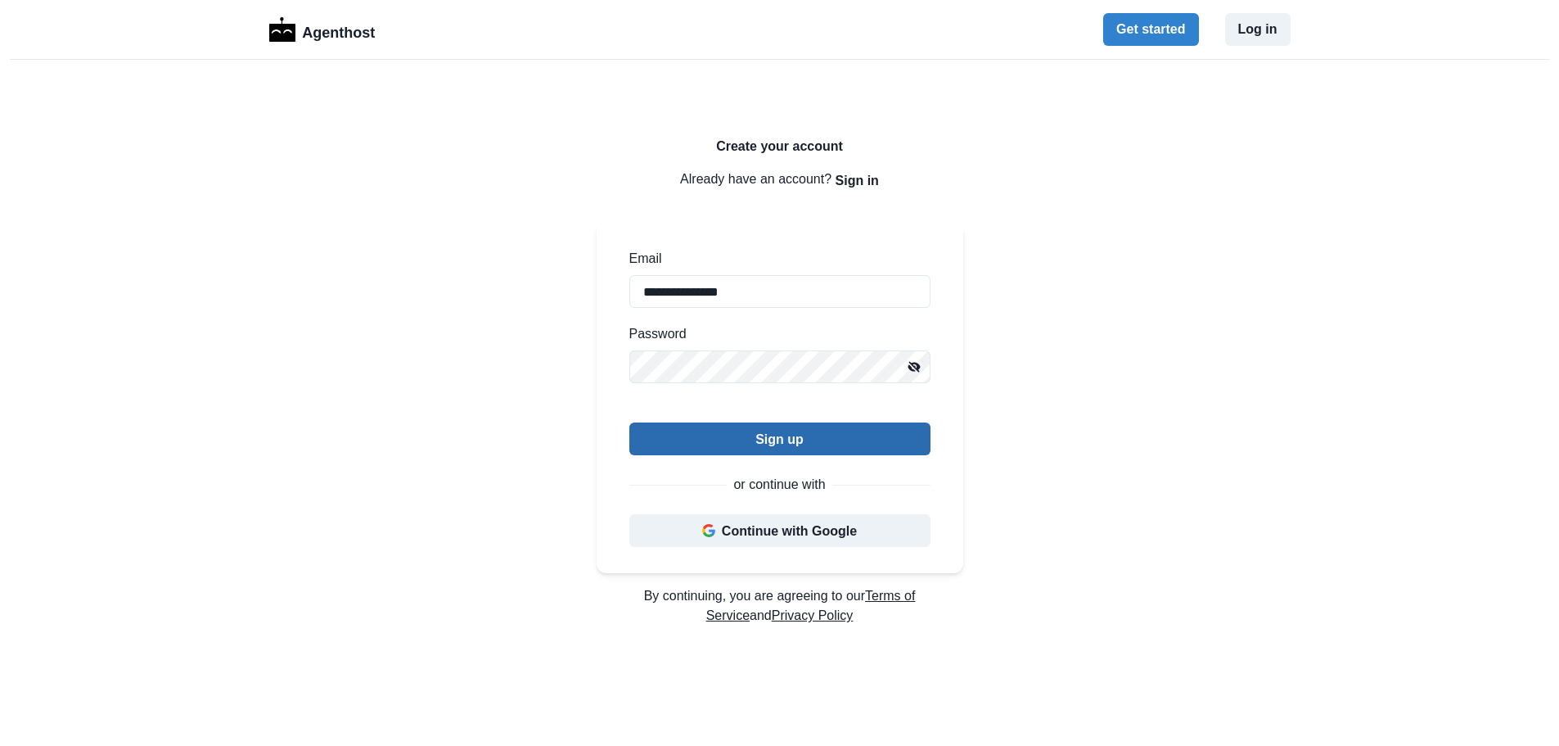
click at [899, 431] on button "Sign up" at bounding box center [779, 438] width 301 height 33
click at [887, 435] on button "Sign up" at bounding box center [779, 438] width 301 height 33
click at [815, 438] on button "Sign up" at bounding box center [779, 438] width 301 height 33
click at [332, 38] on p "Agenthost" at bounding box center [338, 30] width 73 height 29
